Goal: Task Accomplishment & Management: Use online tool/utility

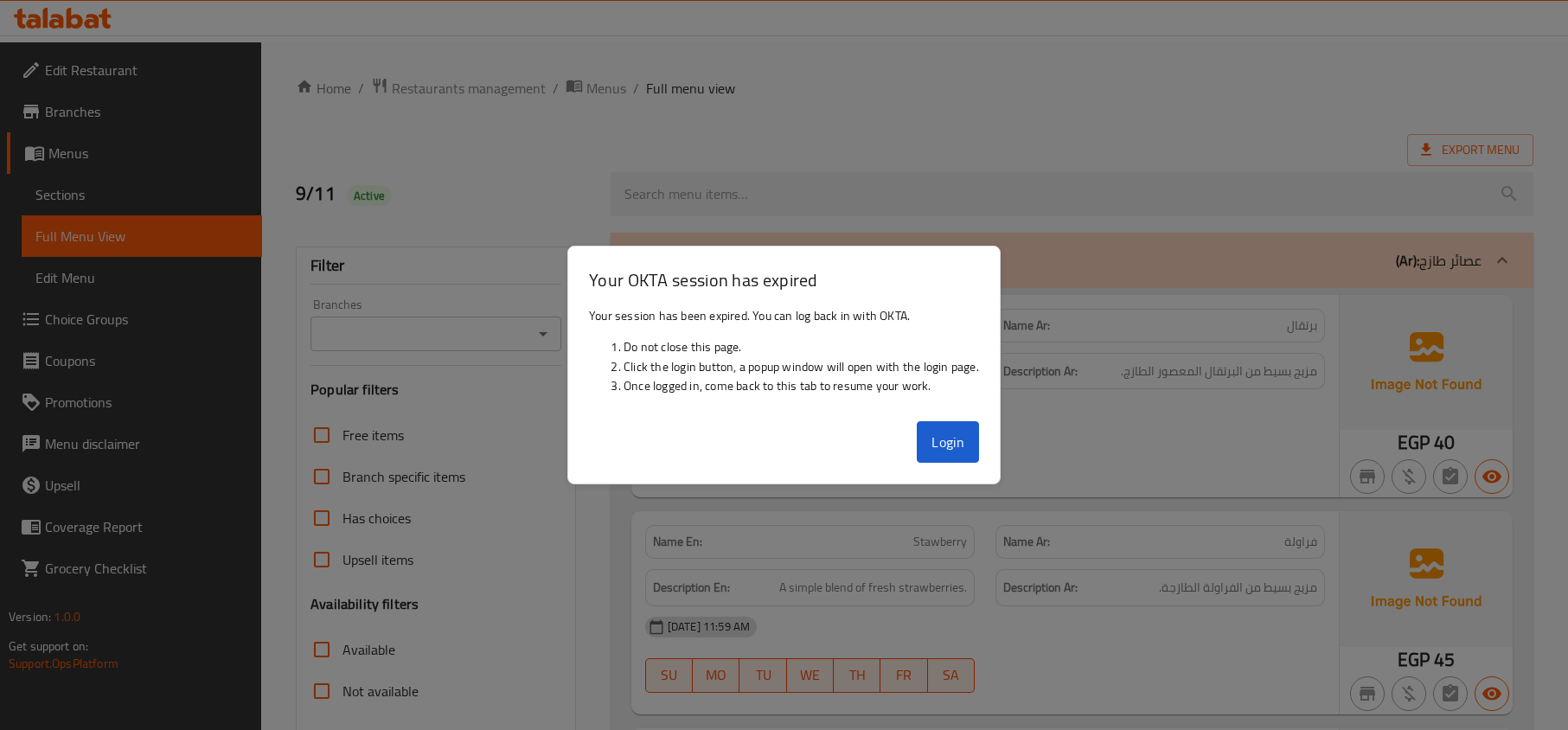
scroll to position [5819, 0]
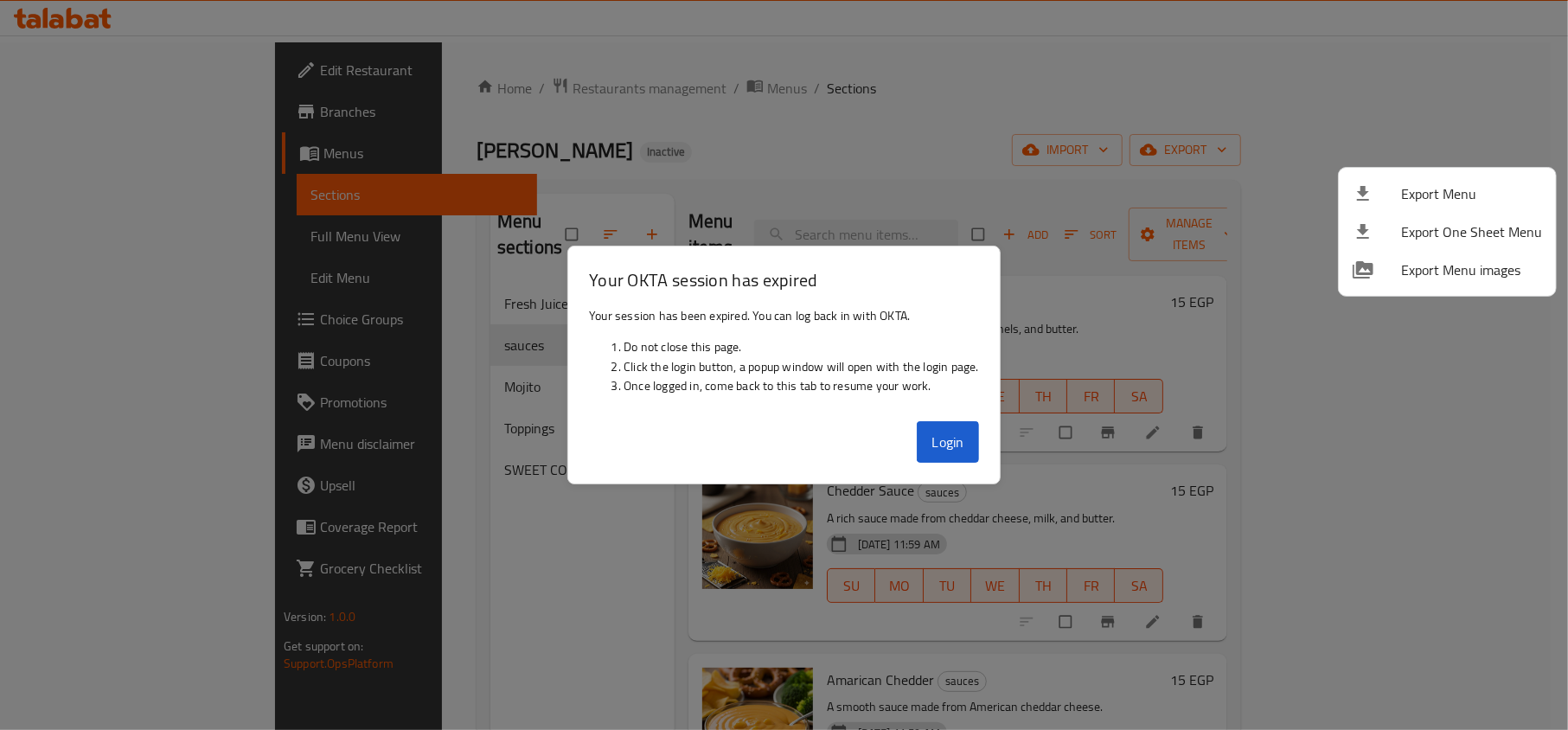
click at [975, 432] on div at bounding box center [784, 365] width 1568 height 730
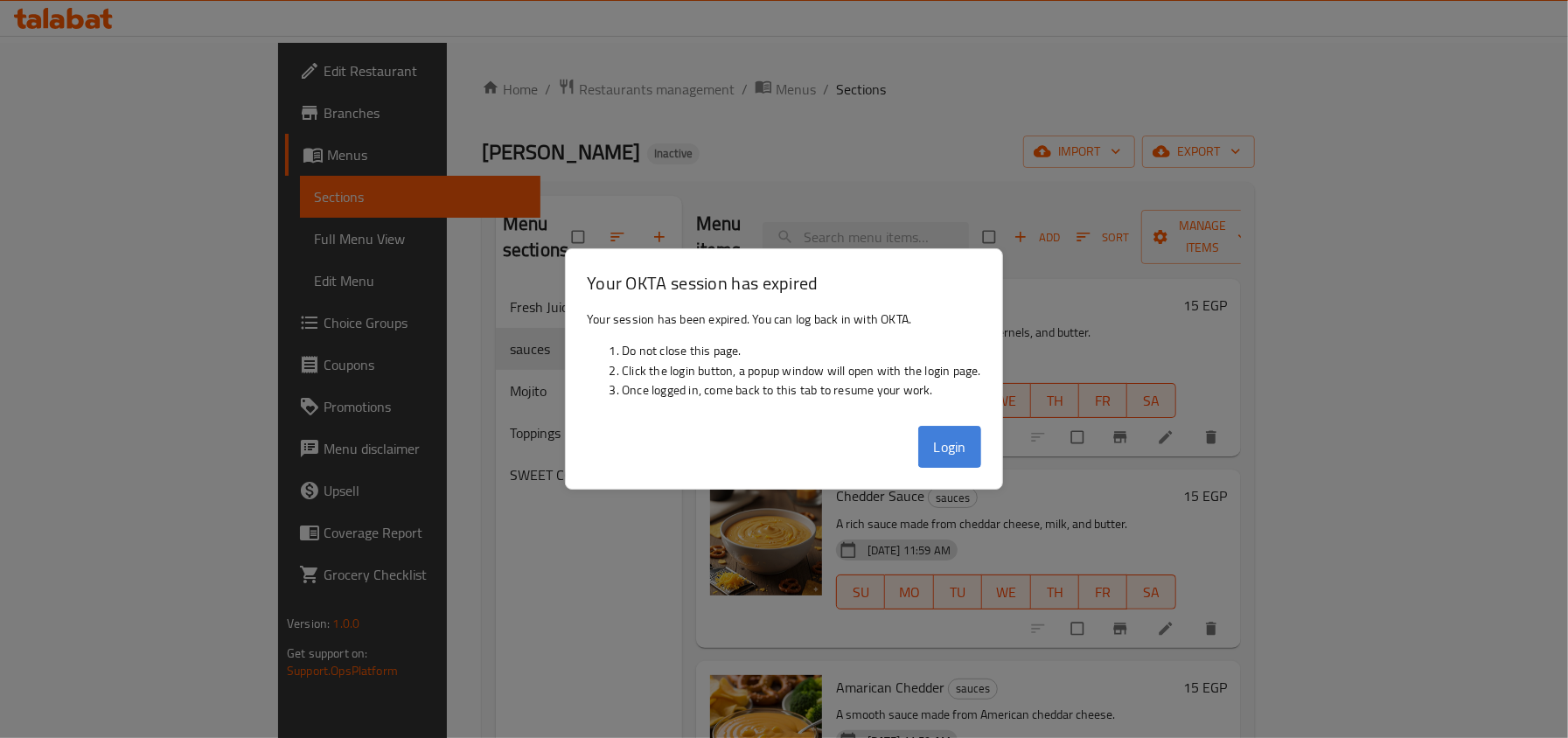
click at [976, 437] on button "Login" at bounding box center [950, 446] width 63 height 42
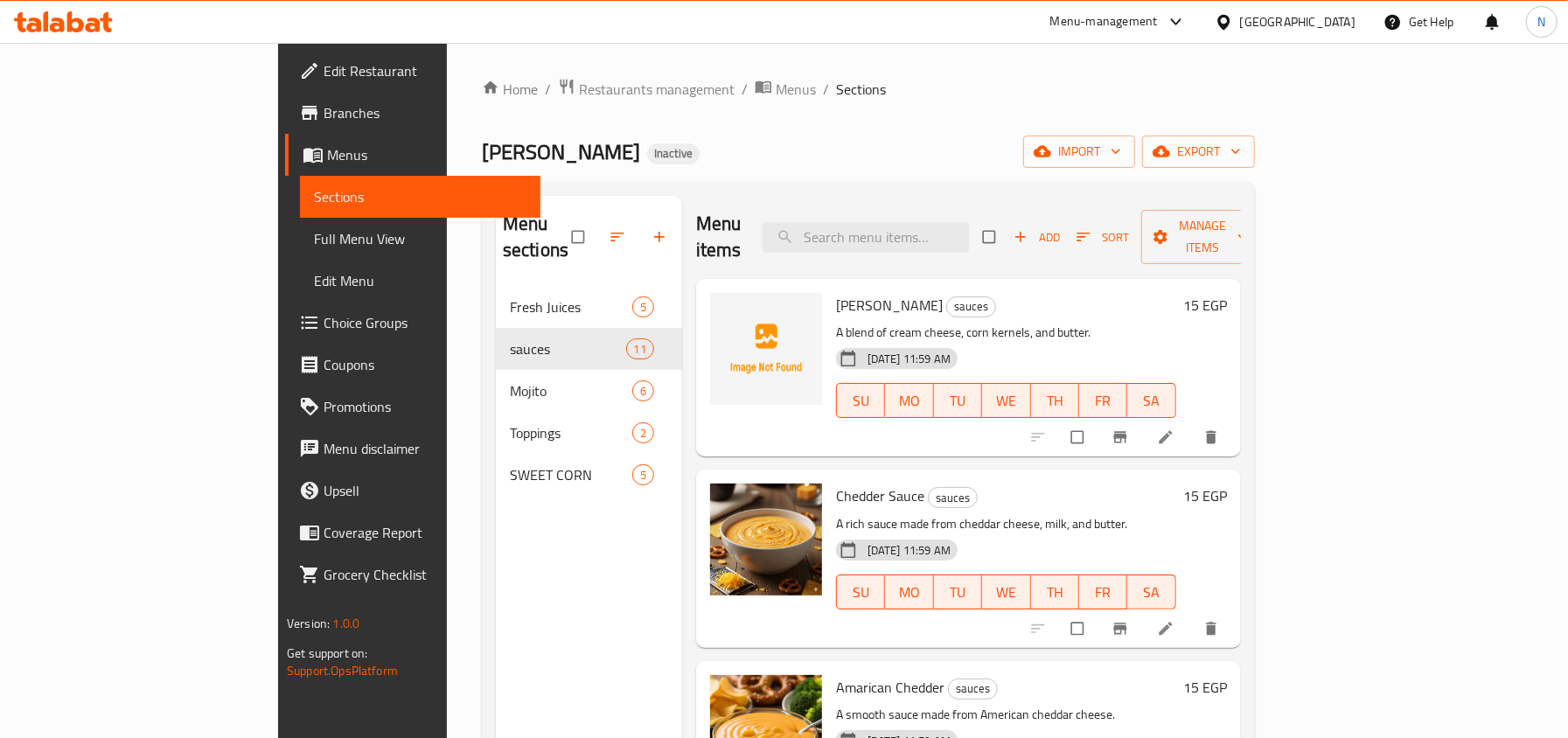
click at [1020, 14] on div "Menu-management Egypt Get Help N" at bounding box center [784, 22] width 1568 height 42
click at [1338, 33] on div "Egypt" at bounding box center [1285, 22] width 169 height 42
click at [1334, 21] on div "Egypt" at bounding box center [1298, 22] width 116 height 19
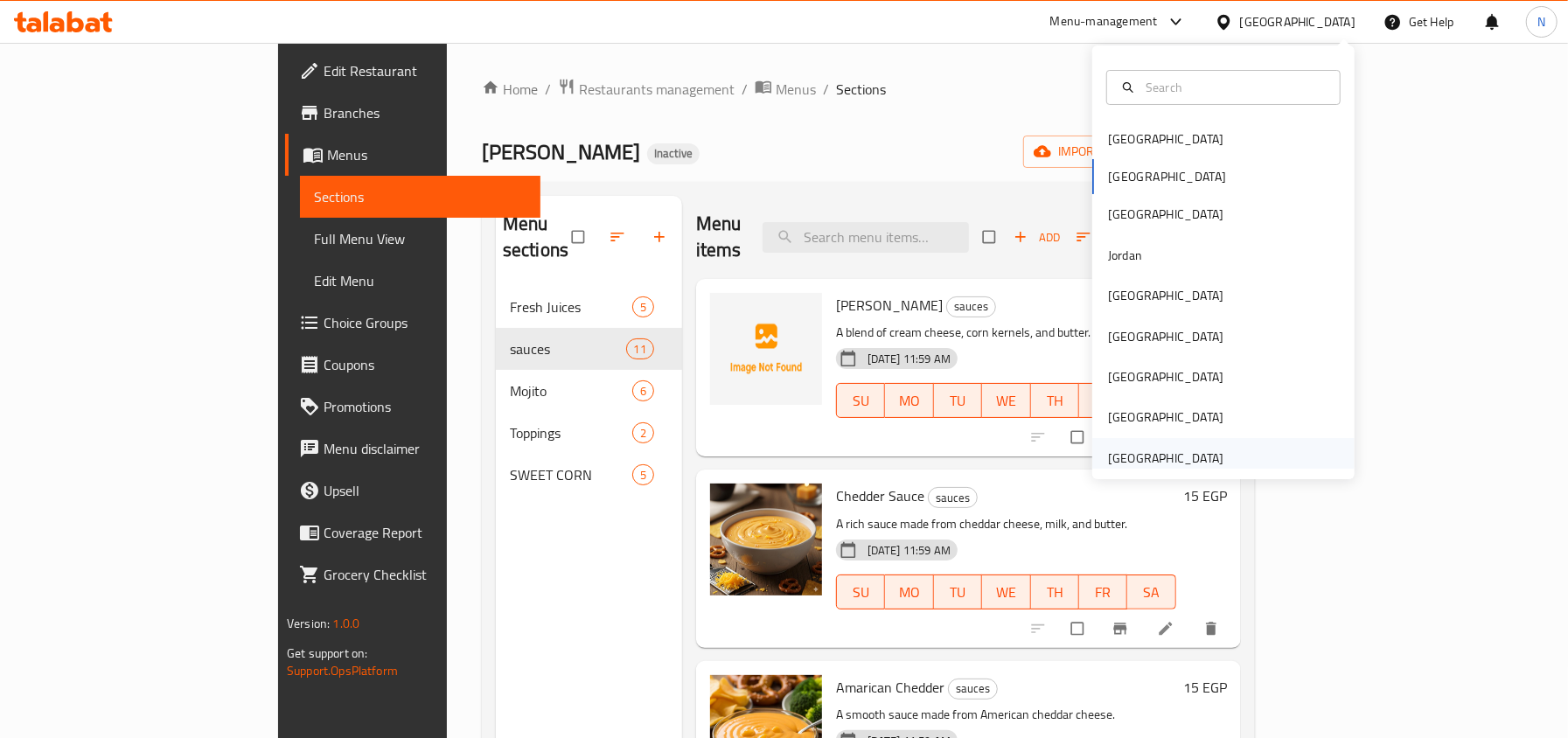
click at [1162, 451] on div "[GEOGRAPHIC_DATA]" at bounding box center [1166, 458] width 116 height 19
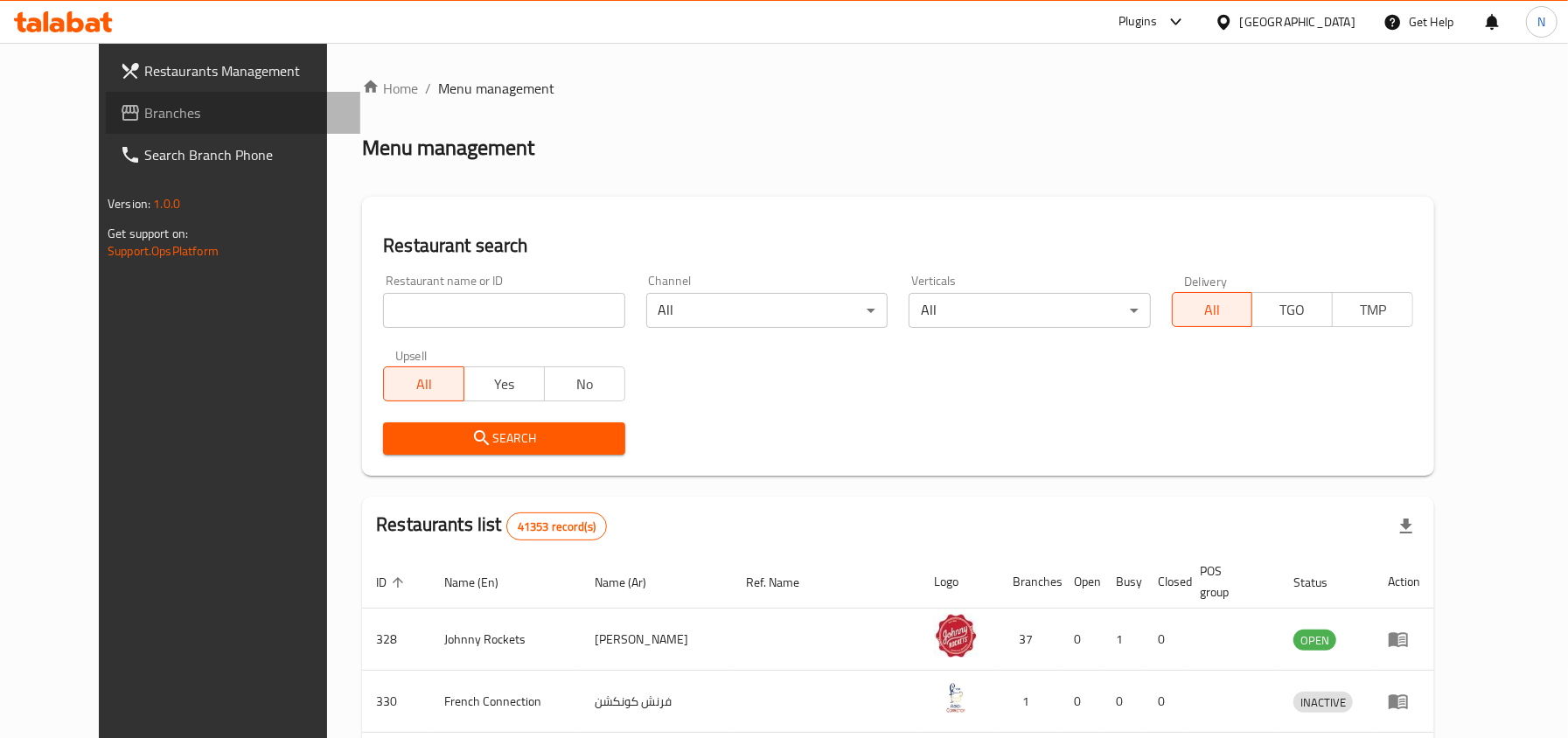
click at [194, 116] on span "Branches" at bounding box center [245, 113] width 202 height 21
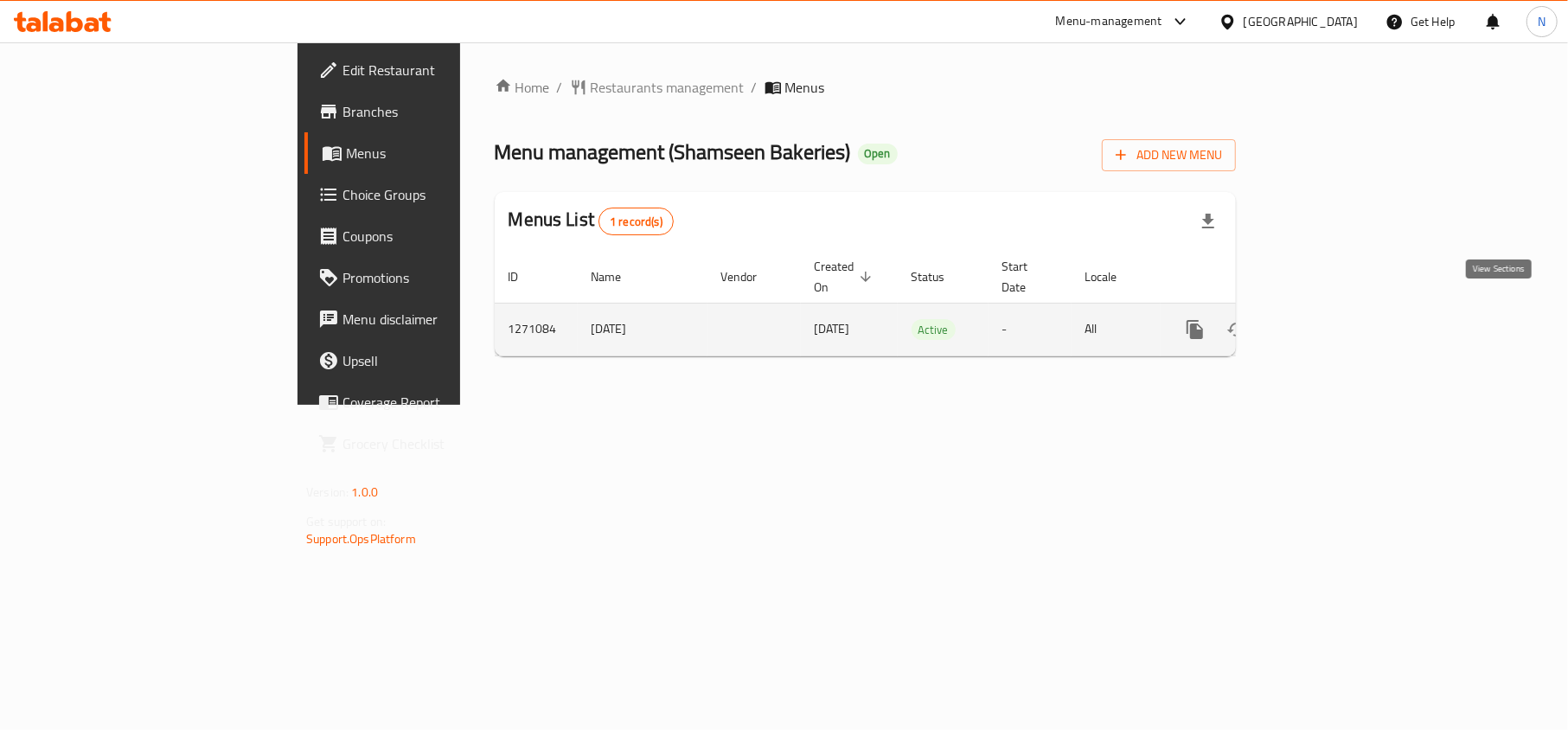
click at [1330, 319] on icon "enhanced table" at bounding box center [1319, 329] width 21 height 21
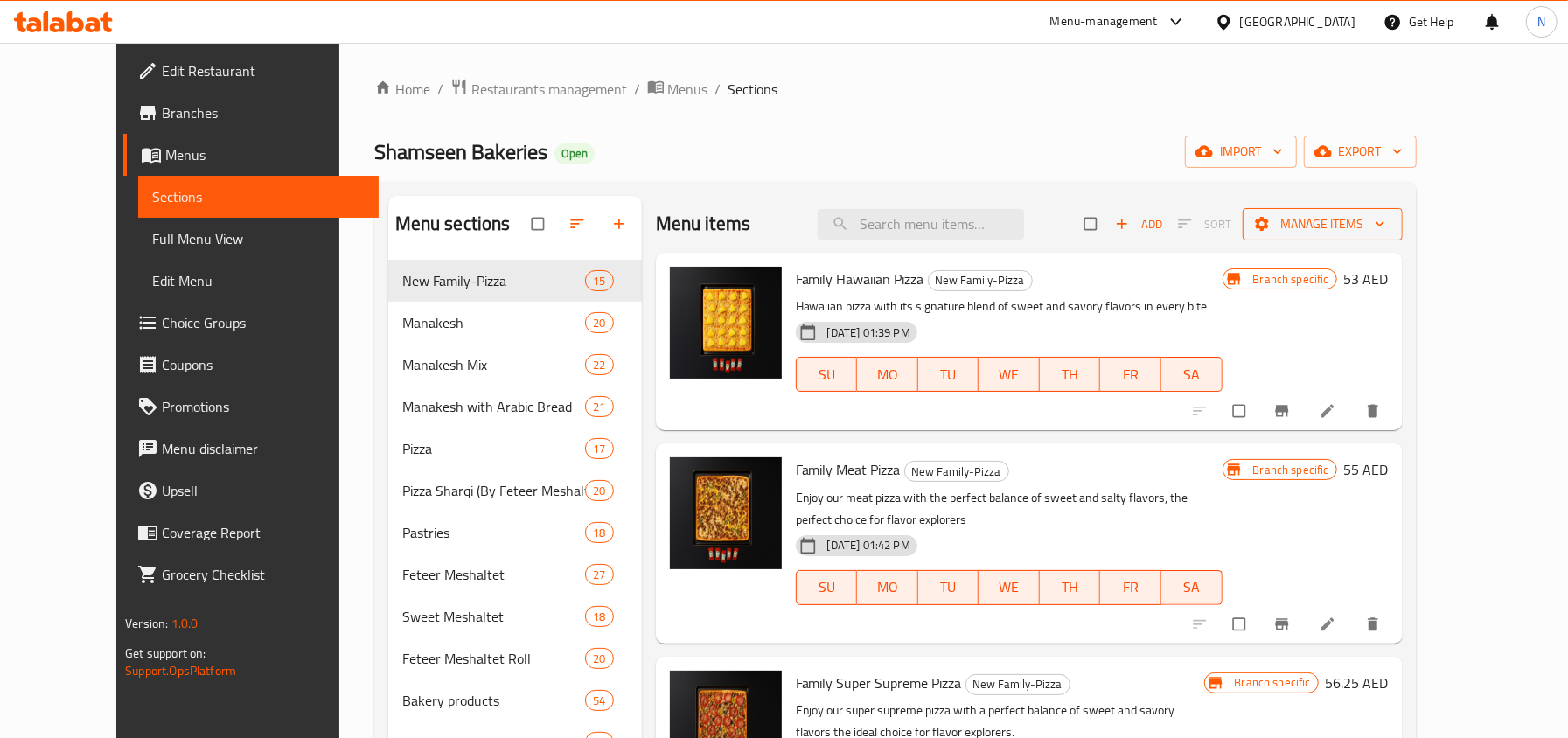
click at [1388, 225] on span "Manage items" at bounding box center [1323, 224] width 132 height 22
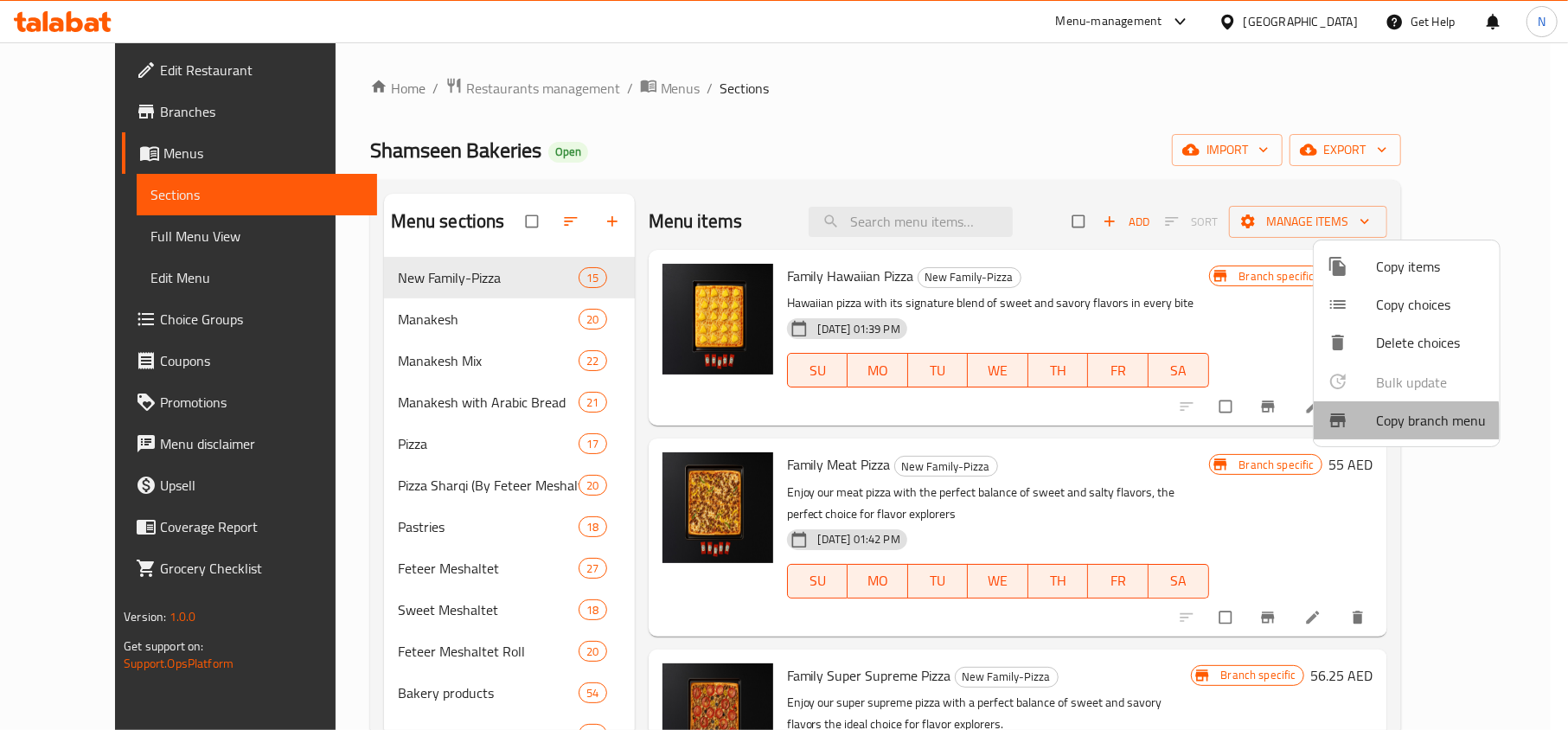
click at [1364, 423] on div at bounding box center [1351, 420] width 49 height 21
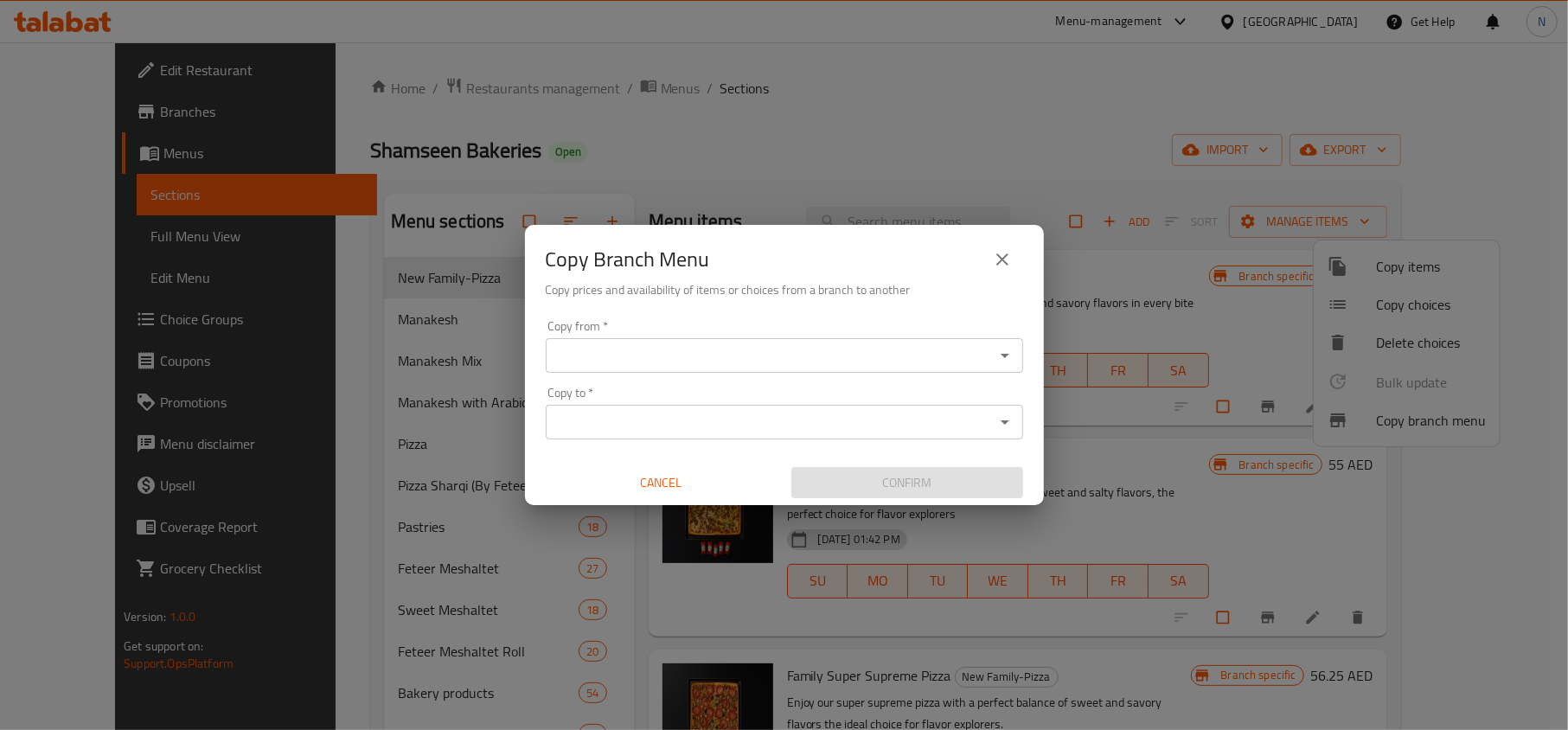
click at [755, 359] on input "Copy from   *" at bounding box center [770, 355] width 438 height 24
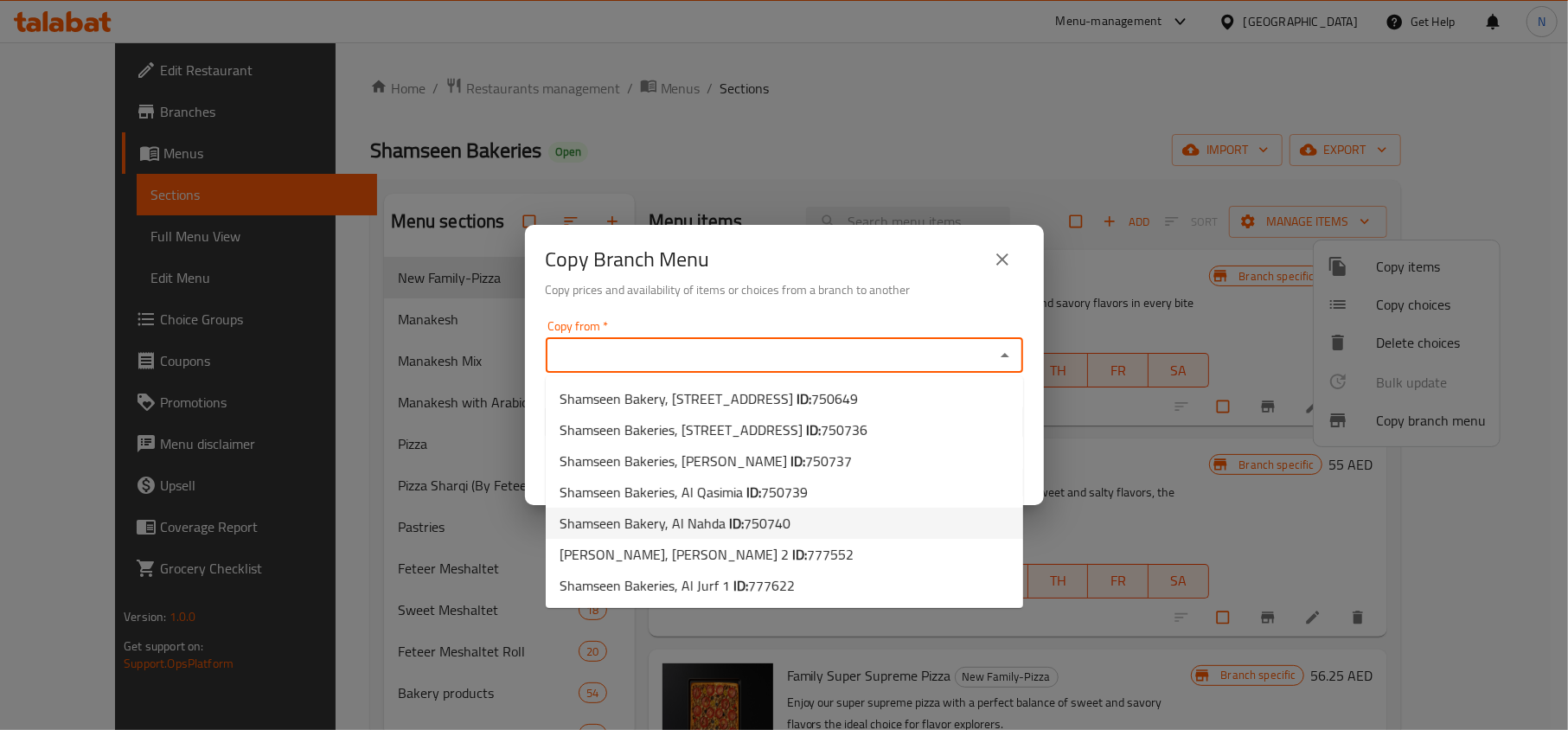
click at [811, 529] on li "Shamseen Bakery, Al Nahda ID: 750740" at bounding box center [784, 523] width 477 height 31
type input "Shamseen Bakery, Al Nahda"
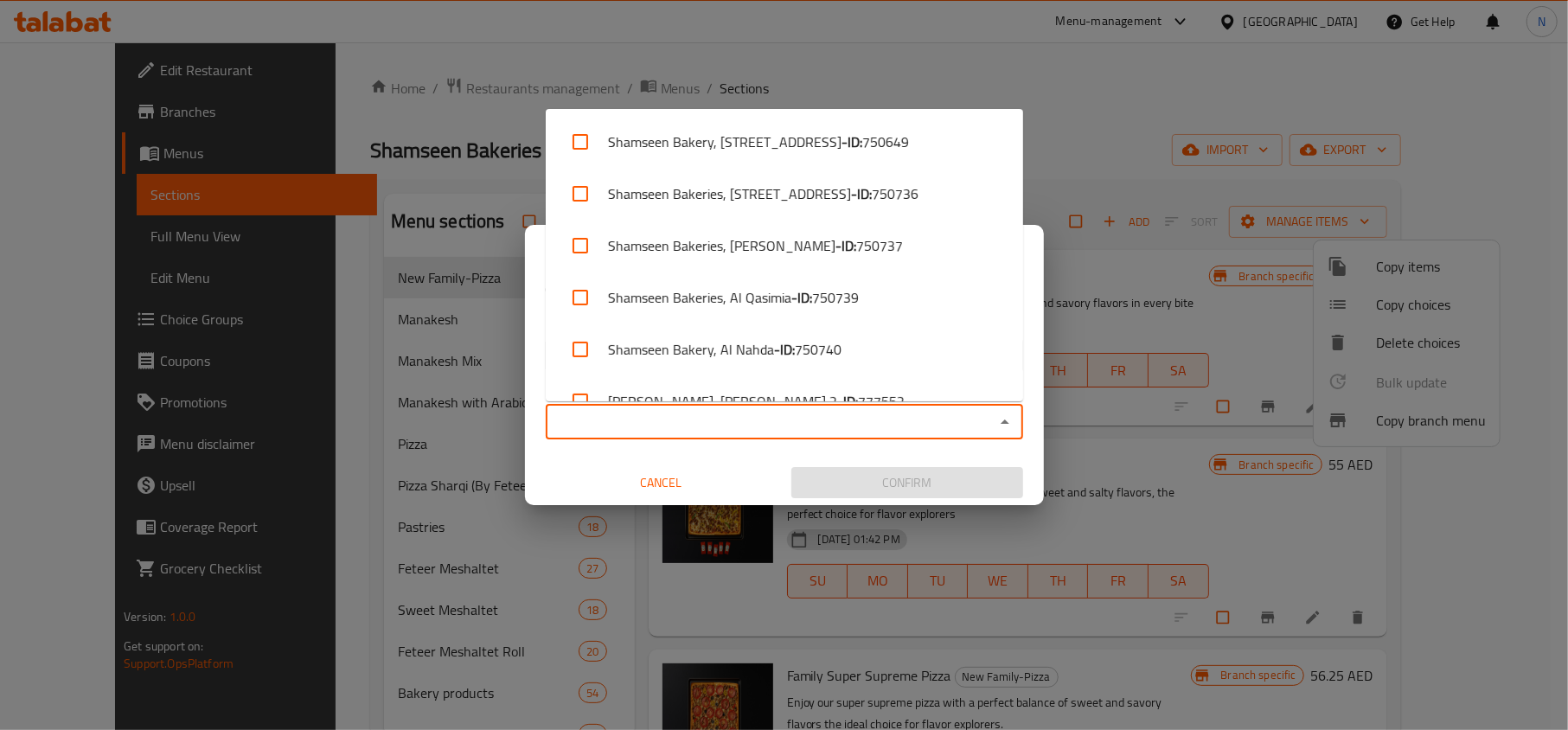
click at [807, 425] on input "Copy to   *" at bounding box center [770, 422] width 438 height 24
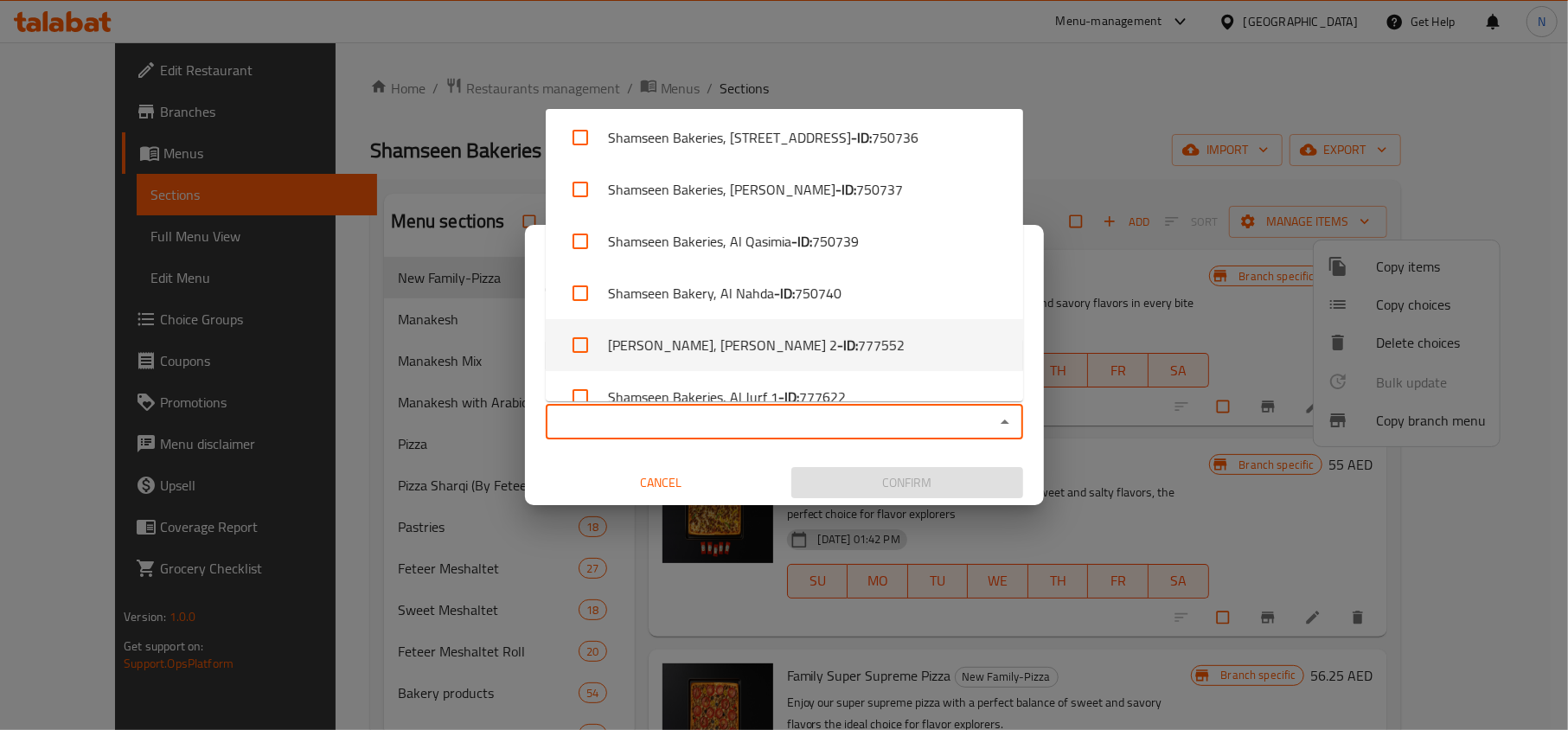
scroll to position [85, 0]
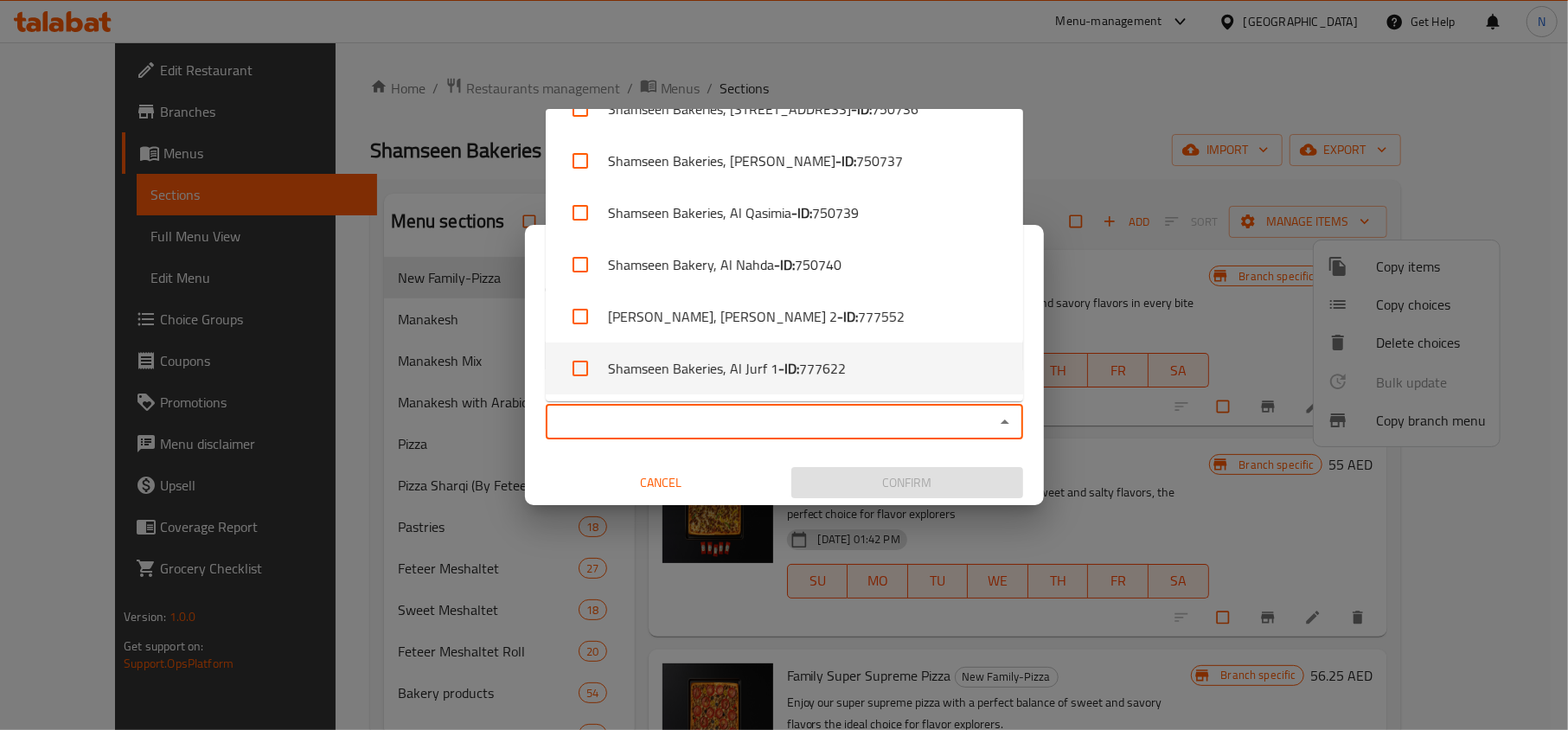
click at [882, 380] on li "Shamseen Bakeries, Al Jurf 1 - ID: 777622" at bounding box center [784, 368] width 477 height 52
checkbox input "true"
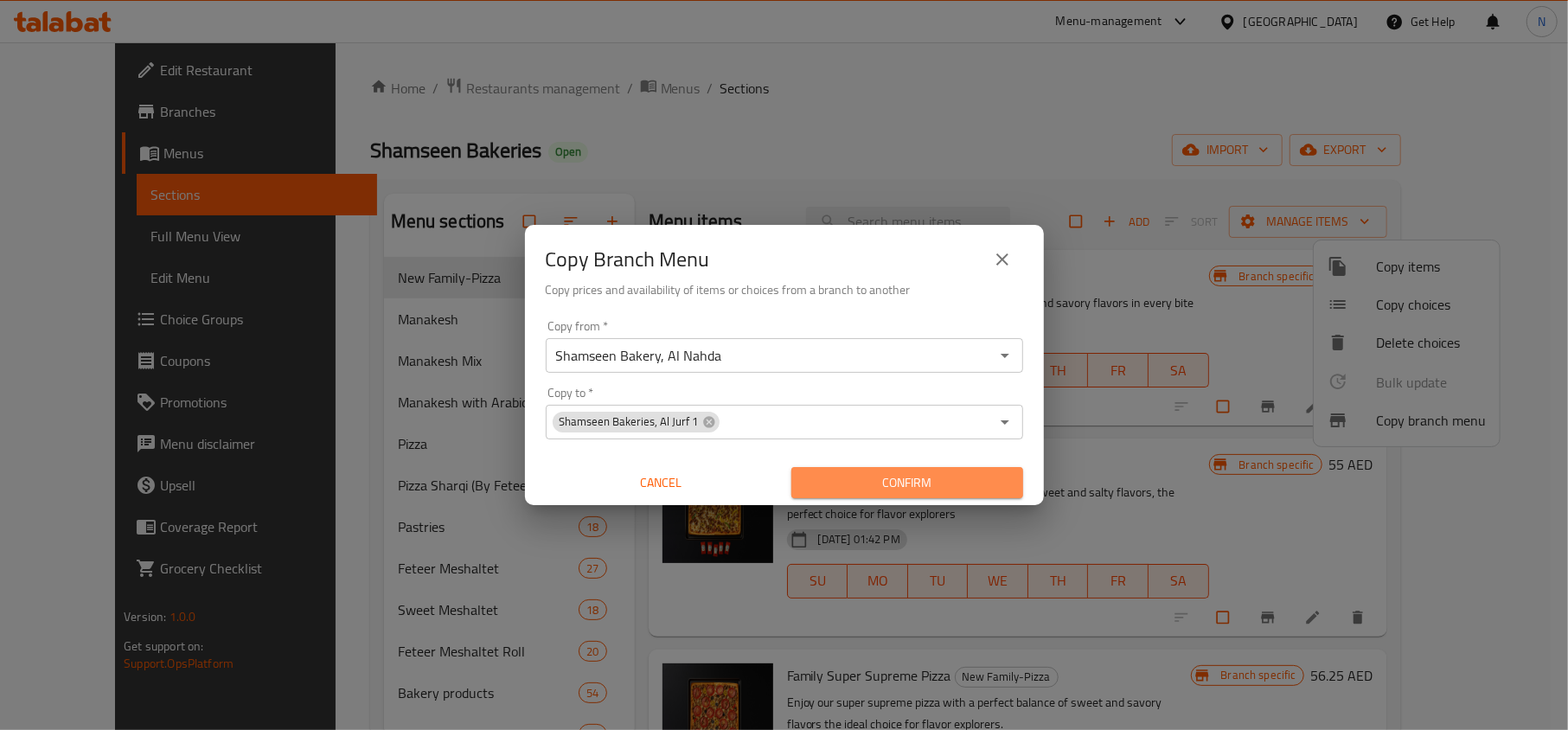
click at [863, 472] on span "Confirm" at bounding box center [907, 482] width 204 height 22
